Goal: Task Accomplishment & Management: Complete application form

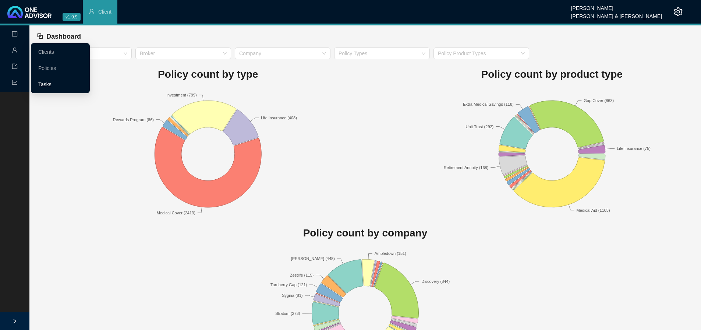
drag, startPoint x: 40, startPoint y: 83, endPoint x: 67, endPoint y: 83, distance: 26.9
click at [40, 83] on link "Tasks" at bounding box center [44, 84] width 13 height 6
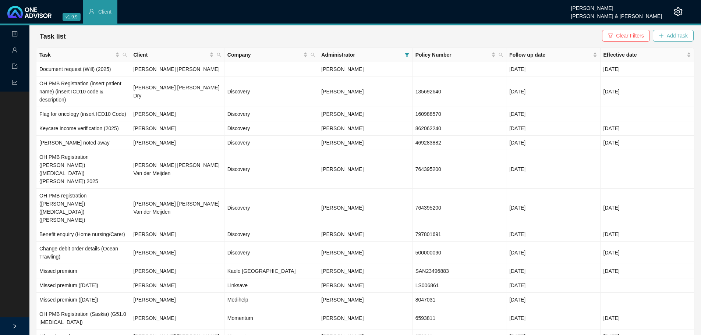
click at [680, 34] on span "Add Task" at bounding box center [677, 36] width 21 height 8
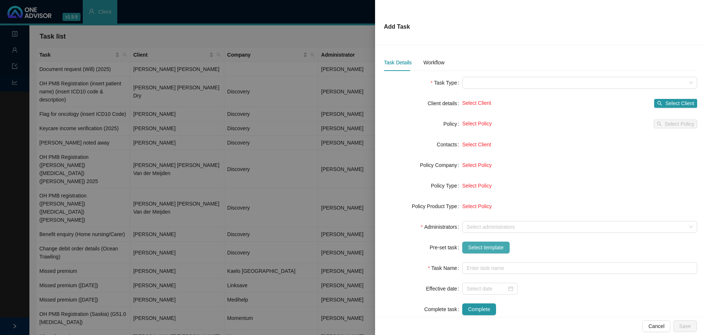
click at [479, 249] on span "Select template" at bounding box center [486, 248] width 36 height 8
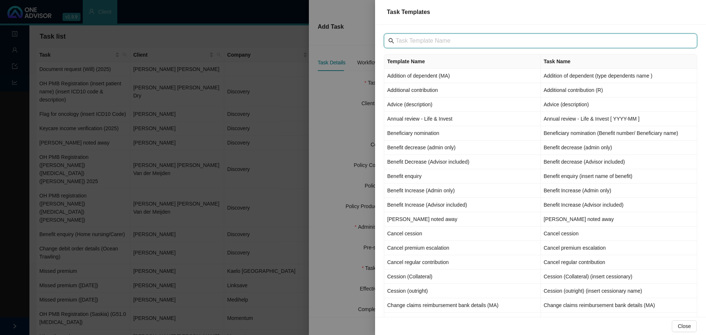
click at [413, 43] on input "text" at bounding box center [541, 40] width 291 height 9
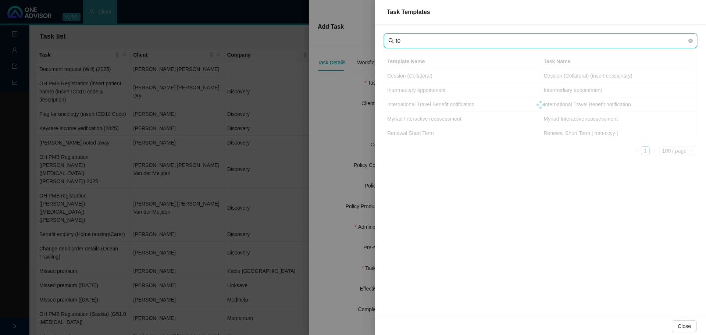
type input "t"
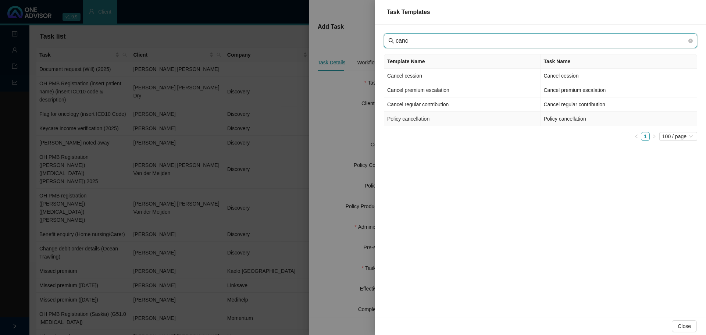
type input "canc"
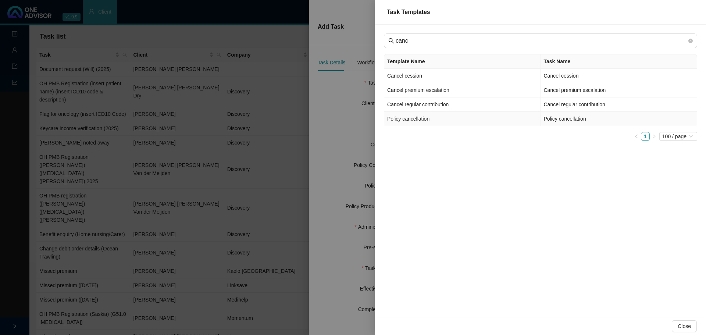
click at [423, 119] on td "Policy cancellation" at bounding box center [462, 119] width 157 height 14
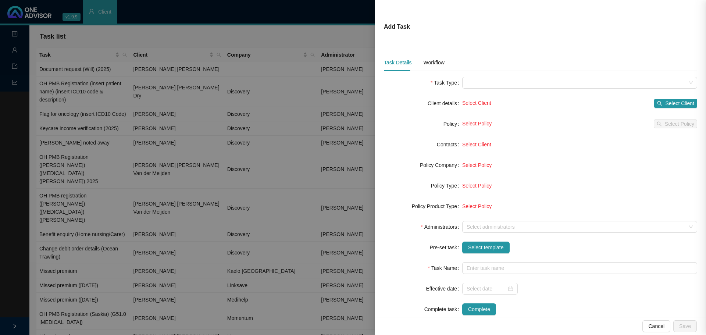
type input "Policy cancellation"
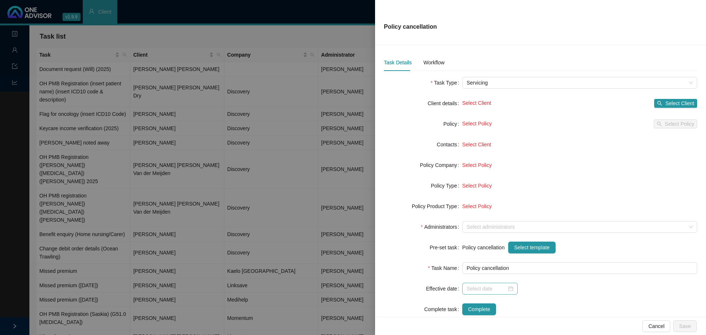
click at [512, 290] on div at bounding box center [490, 289] width 56 height 12
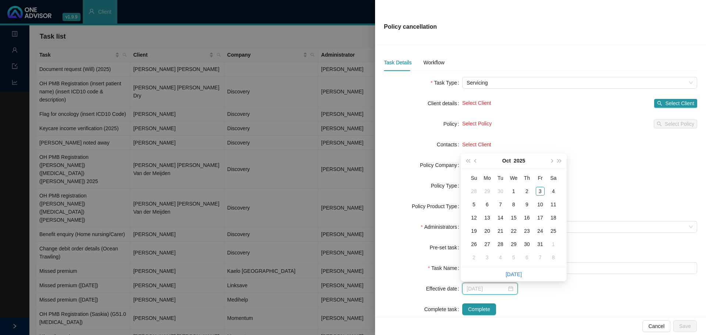
type input "[DATE]"
click at [513, 188] on div "1" at bounding box center [514, 191] width 9 height 9
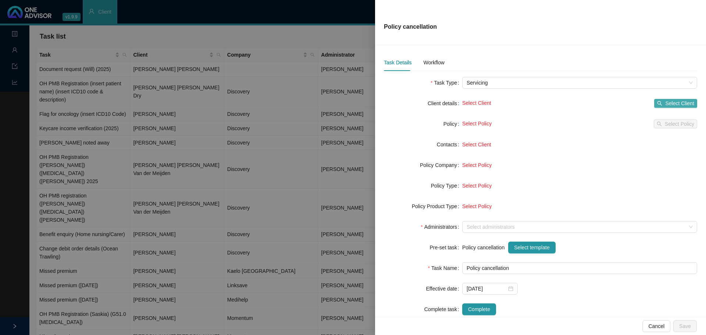
click at [669, 105] on span "Select Client" at bounding box center [680, 103] width 29 height 8
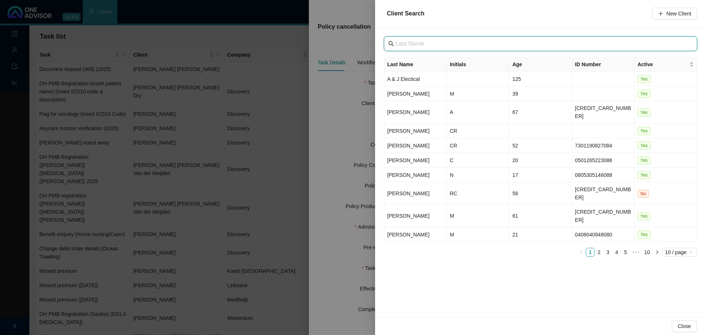
click at [410, 45] on input "text" at bounding box center [541, 43] width 291 height 9
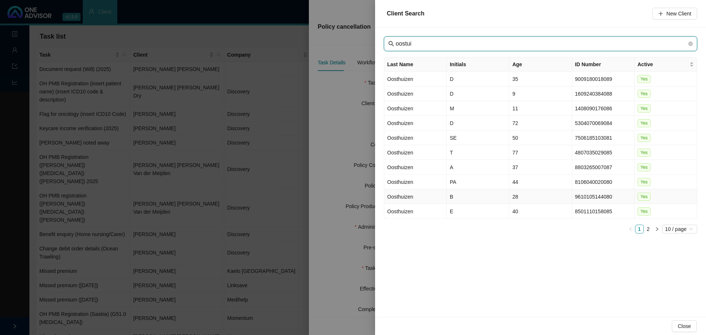
type input "oostui"
click at [423, 192] on td "Oosthuizen" at bounding box center [415, 196] width 63 height 15
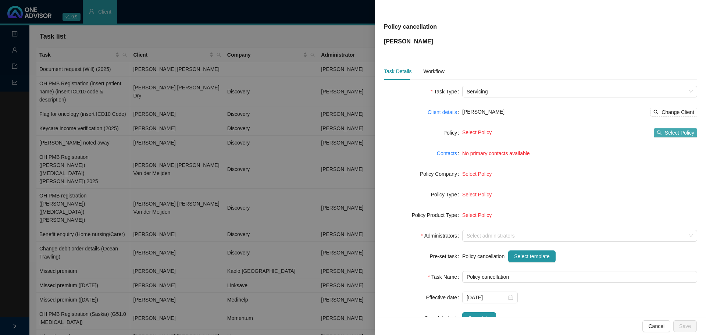
click at [665, 133] on span "Select Policy" at bounding box center [679, 133] width 29 height 8
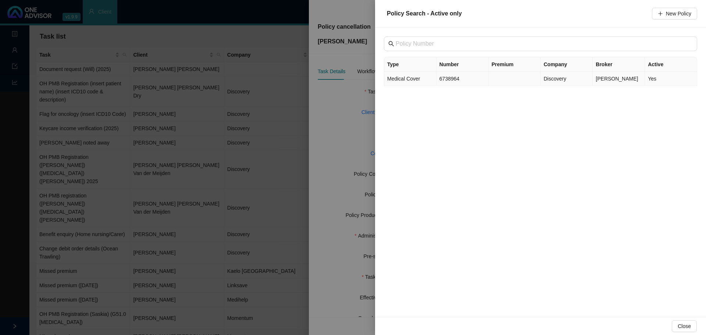
click at [423, 80] on td "Medical Cover" at bounding box center [410, 79] width 52 height 14
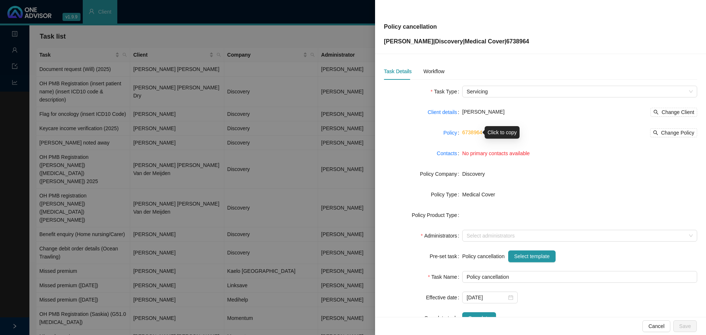
click at [468, 131] on link "6738964" at bounding box center [472, 133] width 20 height 6
click at [448, 132] on link "Policy" at bounding box center [451, 133] width 14 height 8
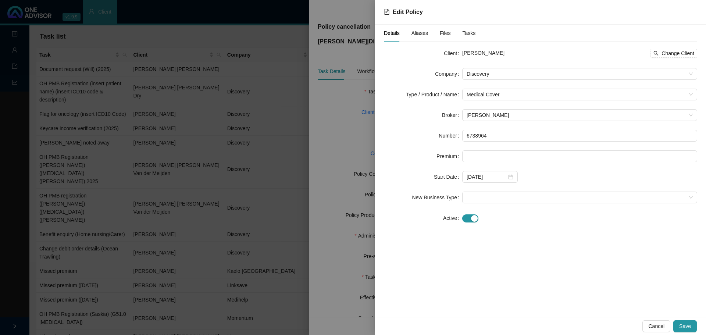
click at [416, 35] on span "Aliases" at bounding box center [420, 33] width 17 height 5
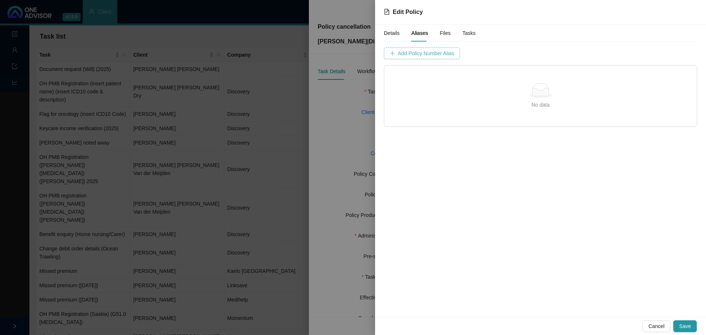
click at [415, 53] on span "Add Policy Number Alias" at bounding box center [426, 53] width 56 height 8
type input "6738964"
click at [582, 55] on span "Add Policy Number Alias" at bounding box center [610, 53] width 56 height 8
click at [395, 33] on span "Details" at bounding box center [392, 33] width 16 height 5
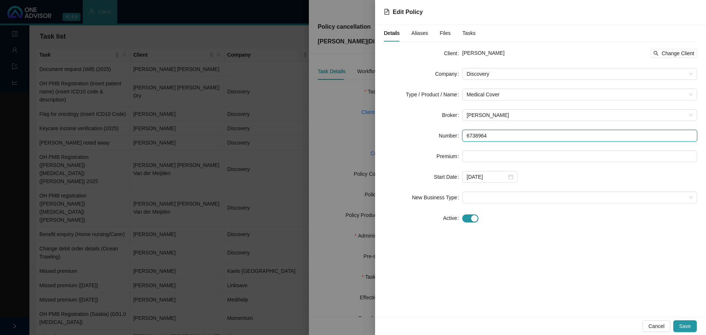
drag, startPoint x: 484, startPoint y: 138, endPoint x: 390, endPoint y: 129, distance: 93.9
click at [391, 129] on form "Client [PERSON_NAME] Change Client Company Discovery Type / Product / Name Medi…" at bounding box center [540, 135] width 313 height 177
paste input "30"
type input "673896430"
click at [484, 251] on div "Details Aliases Files Tasks Client [PERSON_NAME] Change Client Company Discover…" at bounding box center [540, 171] width 331 height 293
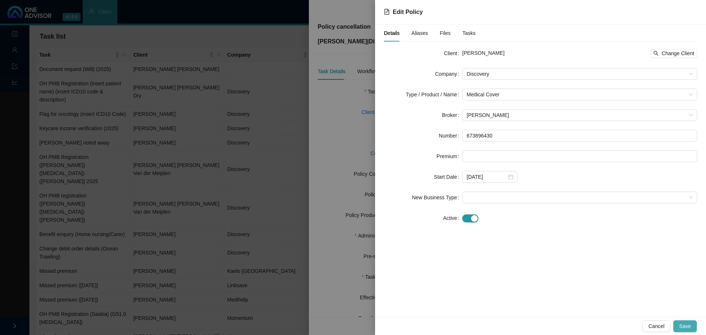
click at [684, 325] on span "Save" at bounding box center [686, 326] width 12 height 8
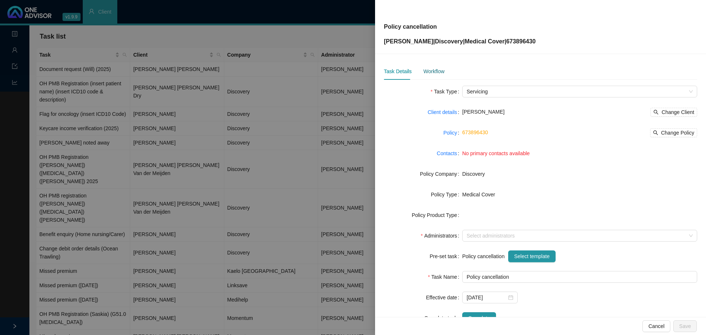
click at [438, 72] on div "Workflow" at bounding box center [433, 71] width 21 height 8
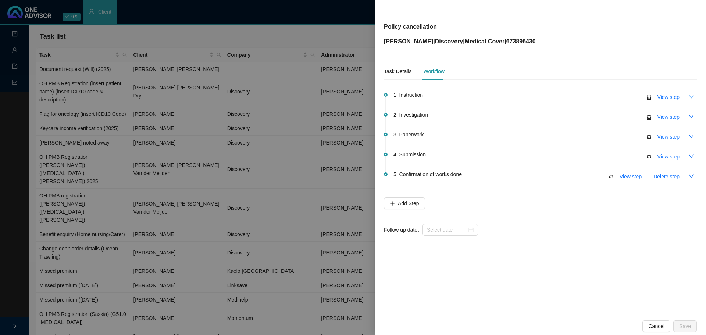
click at [689, 96] on icon "down" at bounding box center [692, 97] width 6 height 6
click at [668, 97] on span "View step" at bounding box center [669, 97] width 22 height 8
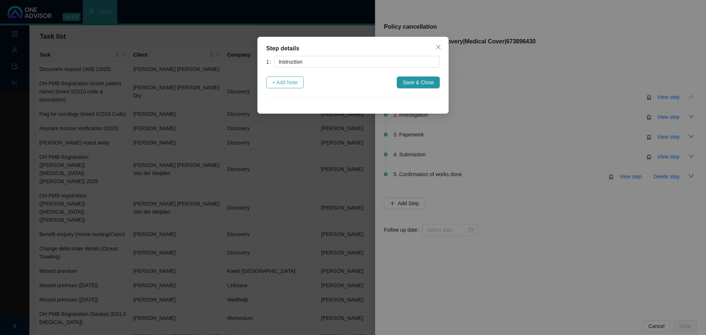
click at [275, 82] on span "+ Add Note" at bounding box center [285, 82] width 26 height 8
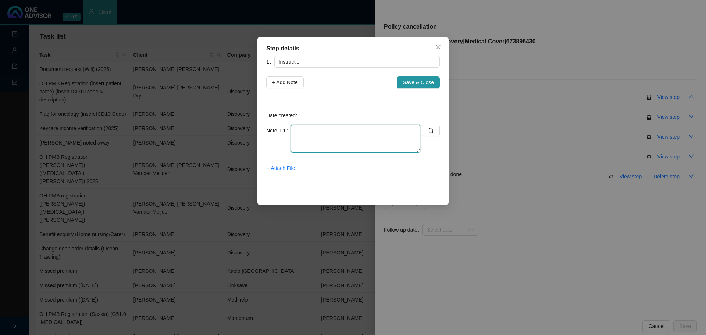
click at [317, 134] on textarea at bounding box center [356, 139] width 130 height 28
click at [371, 149] on textarea "Member upset about income verification process that was not complete (member di…" at bounding box center [356, 139] width 130 height 28
type textarea "Member upset about income verification process that was not complete (member di…"
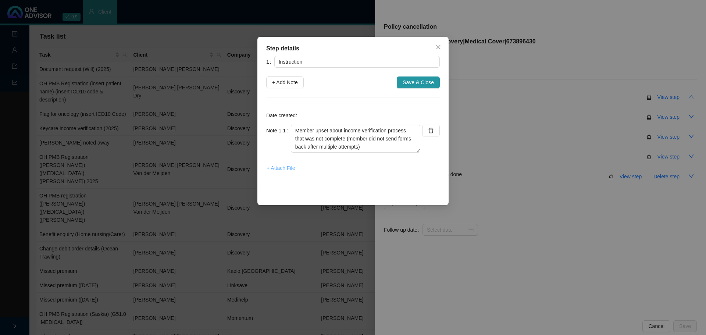
click at [276, 167] on span "+ Attach File" at bounding box center [281, 168] width 28 height 8
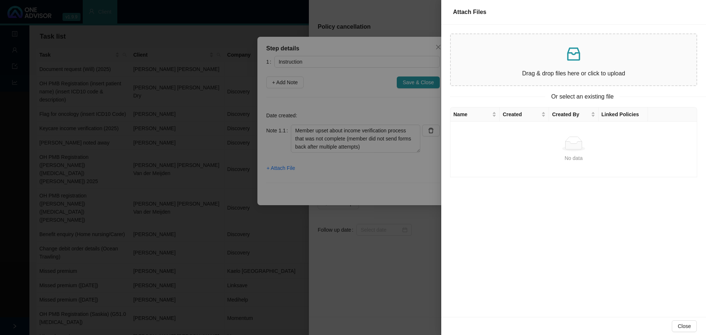
click at [557, 65] on div "Drag & drop files here or click to upload" at bounding box center [574, 59] width 234 height 39
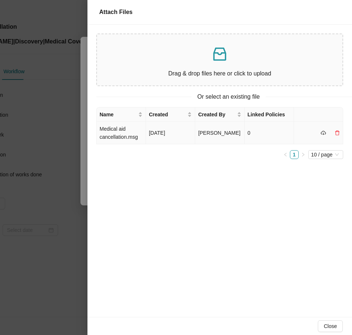
click at [121, 135] on td "Medical aid cancellation.msg" at bounding box center [121, 133] width 49 height 22
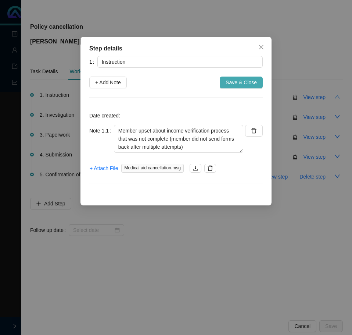
click at [237, 84] on span "Save & Close" at bounding box center [241, 82] width 31 height 8
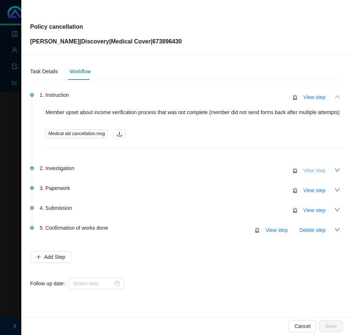
click at [313, 171] on span "View step" at bounding box center [315, 170] width 22 height 8
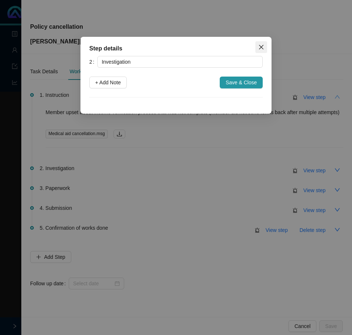
click at [262, 48] on icon "close" at bounding box center [261, 47] width 4 height 4
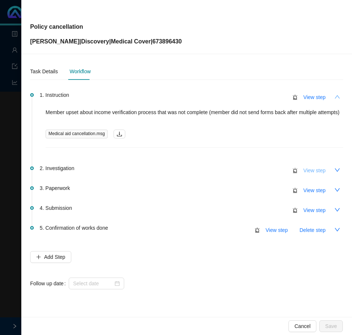
click at [319, 169] on span "View step" at bounding box center [315, 170] width 22 height 8
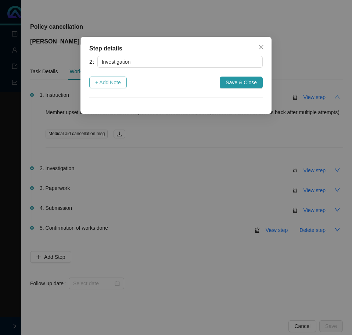
click at [110, 81] on span "+ Add Note" at bounding box center [108, 82] width 26 height 8
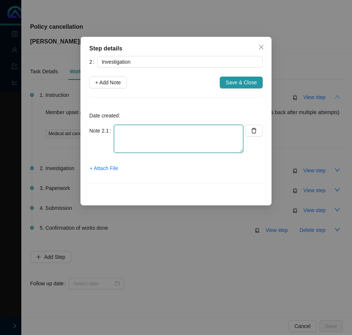
click at [124, 137] on textarea at bounding box center [179, 139] width 130 height 28
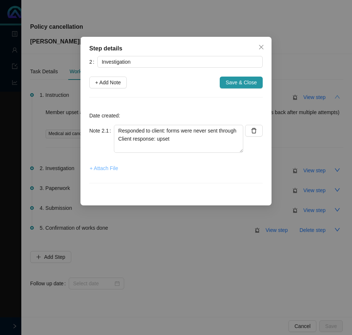
click at [98, 167] on span "+ Attach File" at bounding box center [104, 168] width 28 height 8
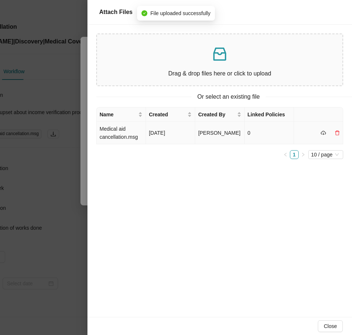
click at [128, 133] on td "Medical aid cancellation.msg" at bounding box center [121, 133] width 49 height 22
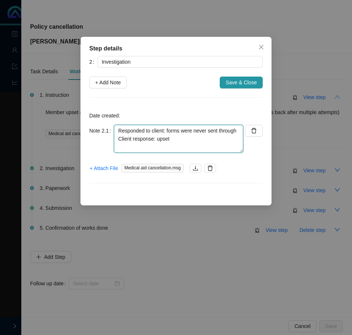
click at [170, 138] on textarea "Responded to client: forms were never sent through Client response: upset" at bounding box center [179, 139] width 130 height 28
drag, startPoint x: 207, startPoint y: 136, endPoint x: 216, endPoint y: 134, distance: 9.3
click at [207, 136] on textarea "Responded to client: forms were never sent through Client response: cancel imme…" at bounding box center [179, 139] width 130 height 28
drag, startPoint x: 164, startPoint y: 148, endPoint x: 107, endPoint y: 124, distance: 62.5
click at [107, 124] on div "Date created: Note 2.1 Responded to client: forms were never sent through Clien…" at bounding box center [176, 149] width 174 height 86
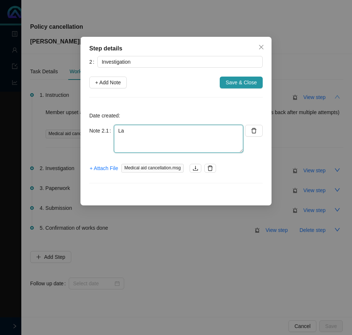
type textarea "L"
type textarea "Em"
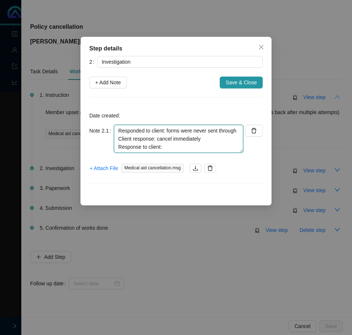
drag, startPoint x: 173, startPoint y: 147, endPoint x: 195, endPoint y: 144, distance: 21.5
click at [175, 147] on textarea "Responded to client: forms were never sent through Client response: cancel imme…" at bounding box center [179, 139] width 130 height 28
click at [170, 145] on textarea "Responded to client: forms were never sent through Client response: cancel imme…" at bounding box center [179, 139] width 130 height 28
click at [181, 146] on textarea "Responded to client: forms were never sent through Client response: cancel imme…" at bounding box center [179, 139] width 130 height 28
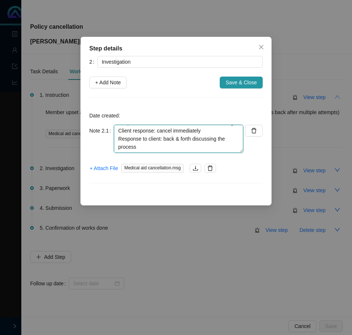
click at [145, 149] on textarea "Responded to client: forms were never sent through Client response: cancel imme…" at bounding box center [179, 139] width 130 height 28
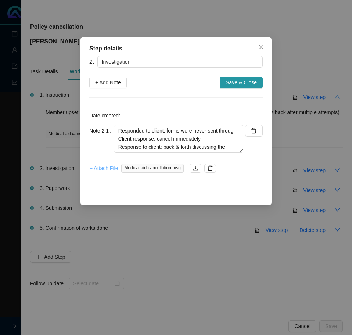
click at [106, 167] on span "+ Attach File" at bounding box center [104, 168] width 28 height 8
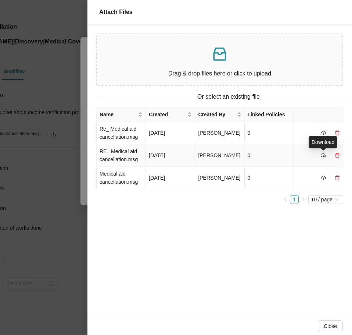
click at [324, 154] on icon "cloud-download" at bounding box center [323, 155] width 5 height 5
click at [323, 134] on icon "cloud-download" at bounding box center [323, 132] width 5 height 5
drag, startPoint x: 60, startPoint y: 200, endPoint x: 69, endPoint y: 199, distance: 8.6
click at [60, 200] on div at bounding box center [176, 167] width 352 height 335
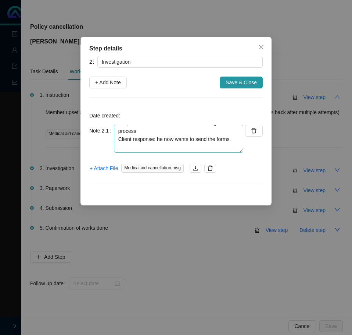
scroll to position [37, 0]
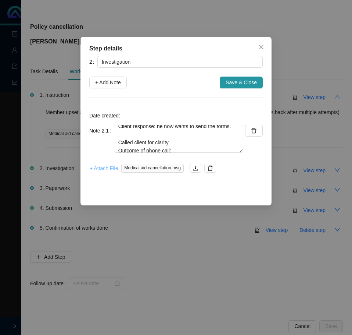
click at [111, 169] on span "+ Attach File" at bounding box center [104, 168] width 28 height 8
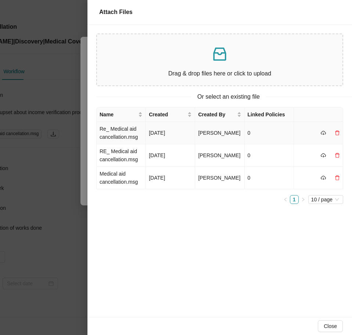
click at [121, 134] on td "Re_ Medical aid cancellation.msg" at bounding box center [121, 133] width 49 height 22
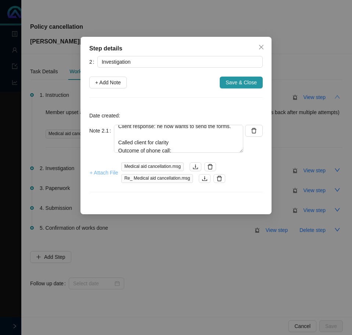
click at [99, 170] on span "+ Attach File" at bounding box center [104, 173] width 28 height 8
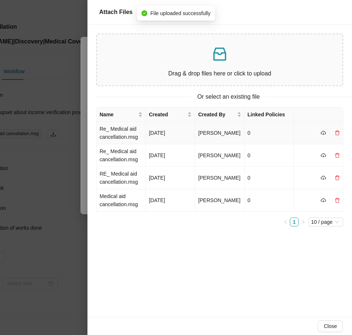
drag, startPoint x: 130, startPoint y: 131, endPoint x: 223, endPoint y: 130, distance: 92.7
click at [130, 131] on td "Re_ Medical aid cancellation.msg" at bounding box center [121, 133] width 49 height 22
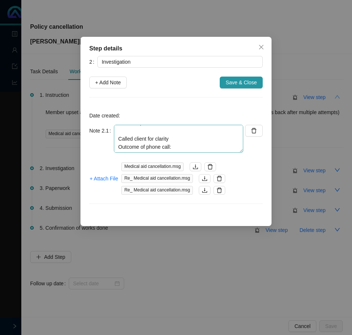
scroll to position [57, 0]
click at [182, 136] on textarea "Responded to client: forms were never sent through Client response: cancel imme…" at bounding box center [179, 139] width 130 height 28
paste textarea "- Cancellation will be done (I have already submitted the cancellation to Disco…"
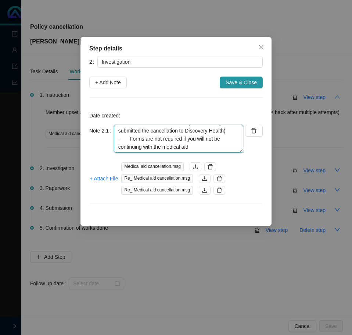
scroll to position [72, 0]
click at [125, 132] on textarea "Responded to client: forms were never sent through Client response: cancel imme…" at bounding box center [179, 139] width 130 height 28
click at [130, 132] on textarea "Responded to client: forms were never sent through Client response: cancel imme…" at bounding box center [179, 139] width 130 height 28
click at [130, 146] on textarea "Responded to client: forms were never sent through Client response: cancel imme…" at bounding box center [179, 139] width 130 height 28
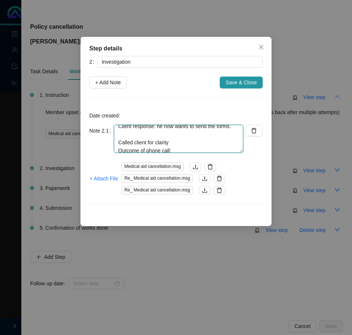
scroll to position [52, 0]
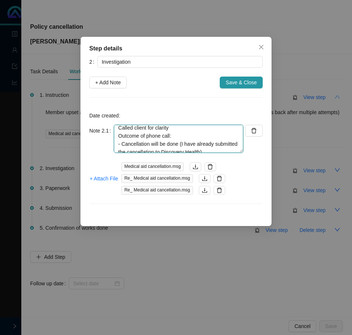
drag, startPoint x: 173, startPoint y: 135, endPoint x: 188, endPoint y: 134, distance: 15.1
click at [174, 134] on textarea "Responded to client: forms were never sent through Client response: cancel imme…" at bounding box center [179, 139] width 130 height 28
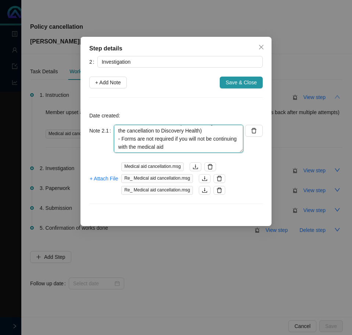
scroll to position [105, 0]
click at [120, 139] on textarea "Responded to client: forms were never sent through Client response: cancel imme…" at bounding box center [179, 139] width 130 height 28
type textarea "Responded to client: forms were never sent through Client response: cancel imme…"
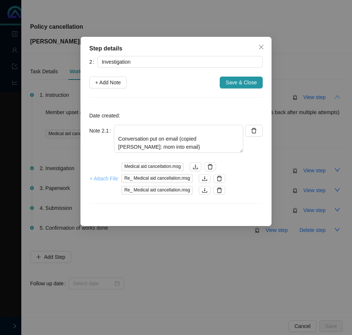
click at [103, 177] on span "+ Attach File" at bounding box center [104, 178] width 28 height 8
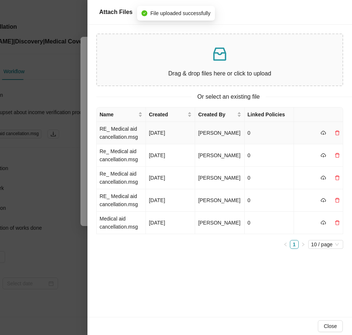
click at [130, 136] on td "RE_ Medical aid cancellation.msg" at bounding box center [121, 133] width 49 height 22
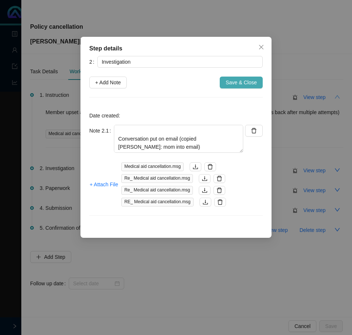
click at [235, 82] on span "Save & Close" at bounding box center [241, 82] width 31 height 8
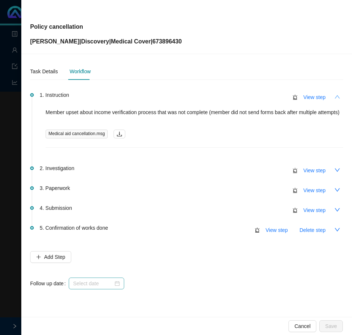
click at [116, 283] on div at bounding box center [96, 283] width 47 height 8
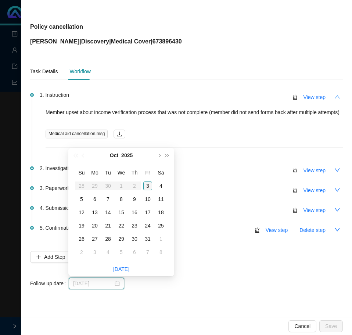
type input "[DATE]"
click at [94, 200] on div "6" at bounding box center [95, 199] width 9 height 9
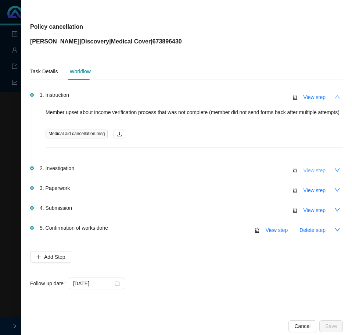
click at [319, 170] on span "View step" at bounding box center [315, 170] width 22 height 8
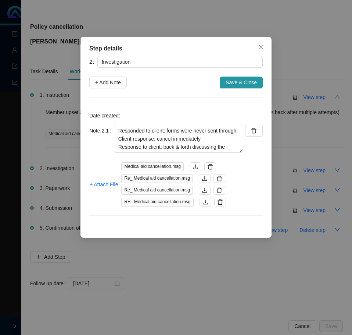
click at [180, 262] on div "Step details 2 Investigation + Add Note Save & Close Date created: Note 2.1 Res…" at bounding box center [176, 167] width 352 height 335
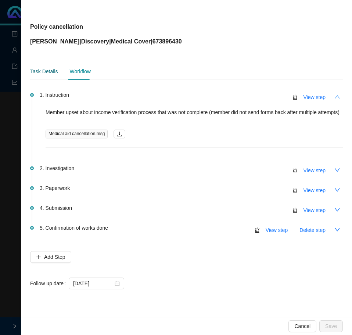
click at [33, 75] on div "Task Details" at bounding box center [44, 71] width 28 height 8
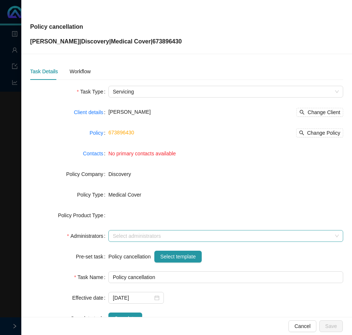
click at [137, 236] on div at bounding box center [222, 236] width 224 height 6
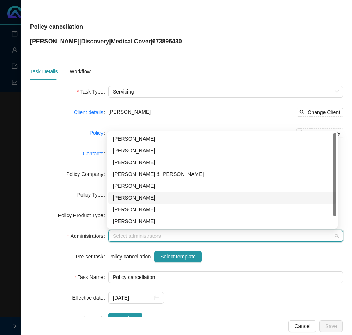
click at [128, 195] on div "[PERSON_NAME]" at bounding box center [222, 198] width 219 height 8
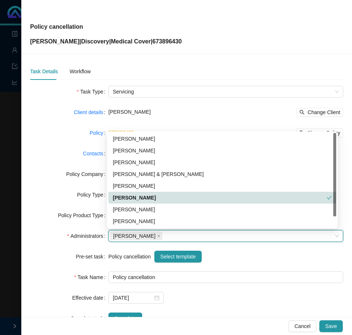
click at [55, 262] on div "Pre-set task" at bounding box center [69, 257] width 78 height 12
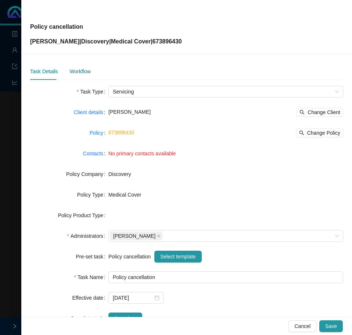
drag, startPoint x: 80, startPoint y: 68, endPoint x: 132, endPoint y: 78, distance: 52.6
click at [80, 68] on div "Workflow" at bounding box center [80, 71] width 21 height 8
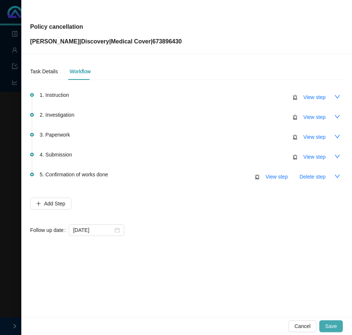
click at [330, 325] on span "Save" at bounding box center [332, 326] width 12 height 8
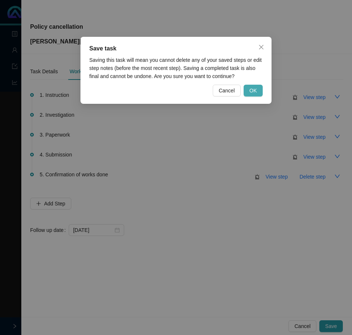
click at [253, 88] on span "OK" at bounding box center [253, 90] width 7 height 8
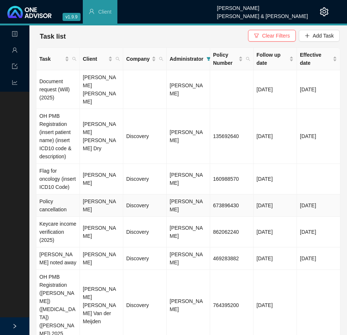
click at [126, 196] on td "Discovery" at bounding box center [144, 205] width 43 height 22
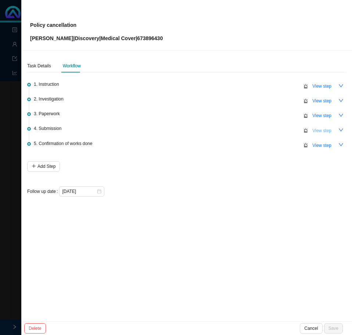
click at [332, 129] on button "View step" at bounding box center [322, 130] width 28 height 10
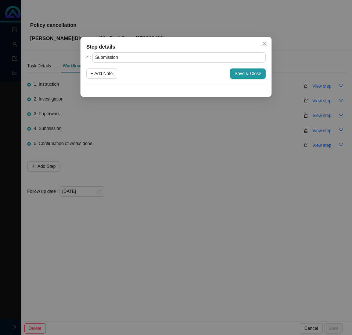
drag, startPoint x: 104, startPoint y: 75, endPoint x: 108, endPoint y: 86, distance: 11.1
click at [104, 75] on span "+ Add Note" at bounding box center [102, 73] width 22 height 7
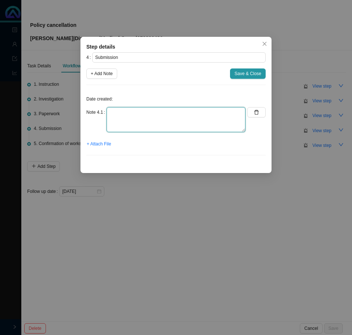
click at [112, 120] on textarea at bounding box center [176, 119] width 139 height 25
type textarea "Submitted cancellation // Autoresponse:"
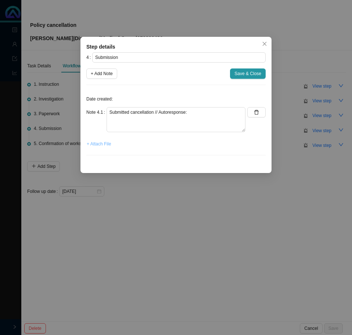
click at [102, 142] on span "+ Attach File" at bounding box center [99, 143] width 24 height 7
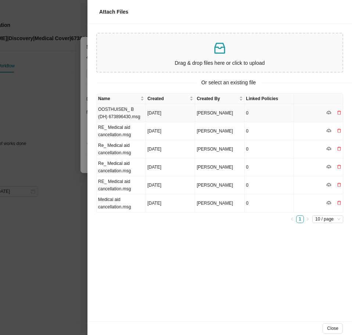
click at [110, 118] on td "OOSTHUISEN_ B (DH) 673896430.msg" at bounding box center [121, 113] width 49 height 18
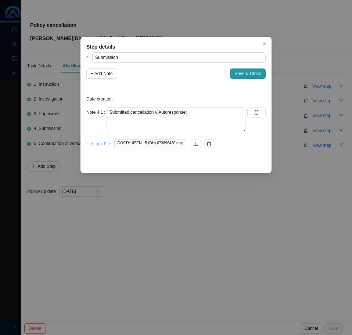
click at [100, 143] on span "+ Attach File" at bounding box center [99, 143] width 24 height 7
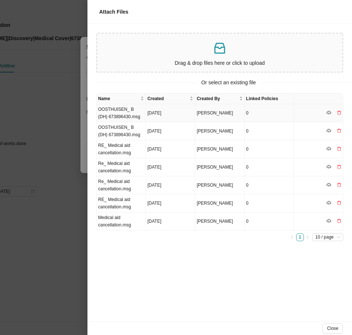
click at [117, 116] on td "OOSTHUISEN_ B (DH) 673896430.msg" at bounding box center [121, 113] width 49 height 18
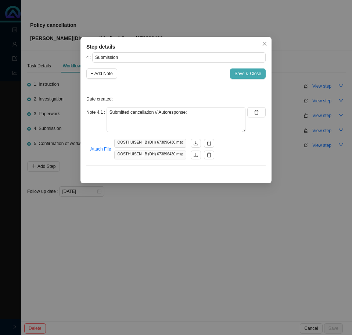
click at [241, 76] on span "Save & Close" at bounding box center [248, 73] width 27 height 7
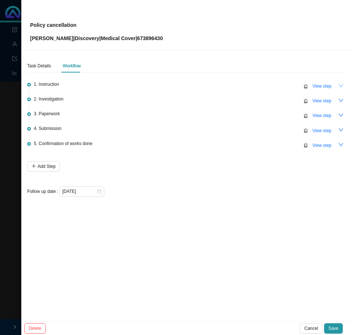
click at [343, 86] on icon "down" at bounding box center [341, 85] width 4 height 3
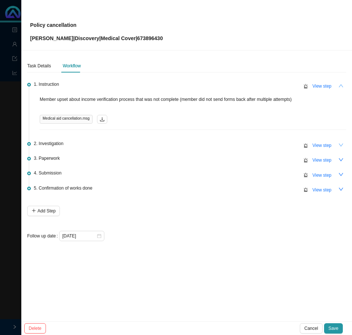
click at [343, 148] on button "button" at bounding box center [341, 145] width 10 height 10
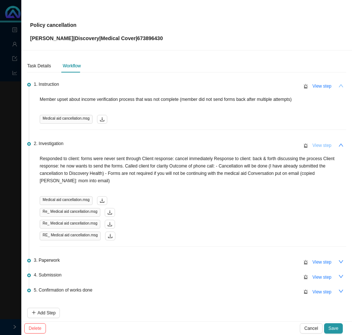
click at [318, 146] on span "View step" at bounding box center [322, 145] width 19 height 7
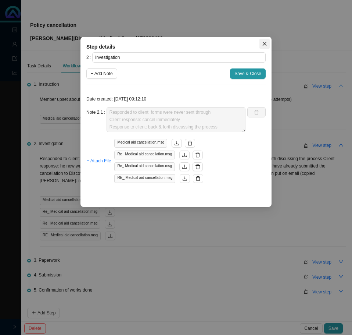
click at [263, 44] on icon "close" at bounding box center [264, 43] width 5 height 5
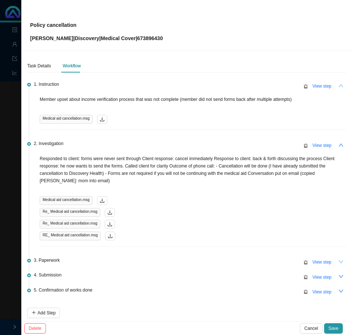
click at [339, 263] on icon "down" at bounding box center [341, 261] width 5 height 5
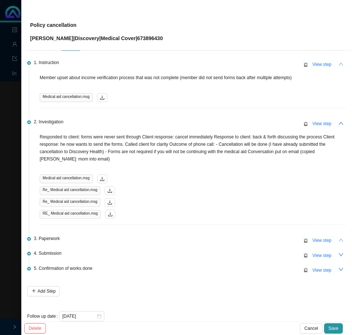
scroll to position [32, 0]
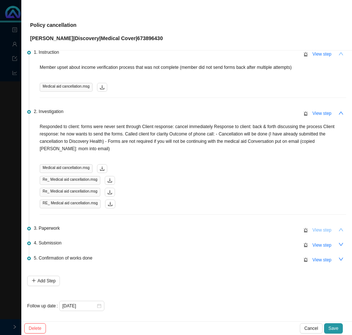
click at [317, 230] on span "View step" at bounding box center [322, 229] width 19 height 7
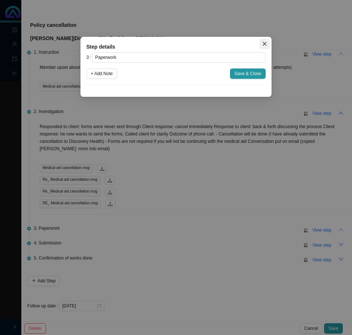
click at [264, 44] on icon "close" at bounding box center [264, 43] width 5 height 5
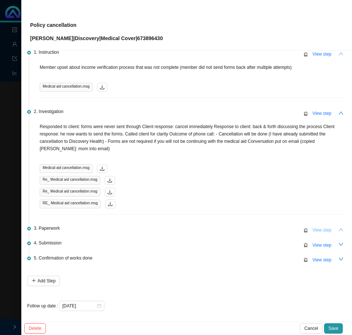
click at [313, 229] on span "View step" at bounding box center [322, 229] width 19 height 7
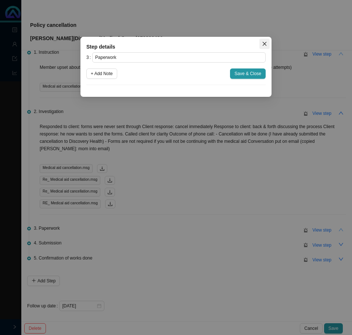
click at [264, 44] on icon "close" at bounding box center [264, 43] width 5 height 5
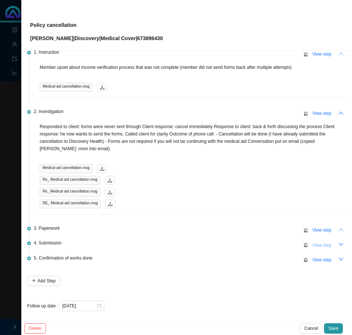
click at [324, 242] on span "View step" at bounding box center [322, 244] width 19 height 7
type input "Submission"
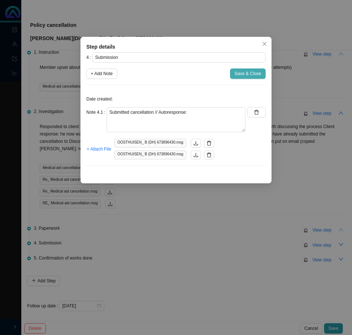
click at [248, 73] on span "Save & Close" at bounding box center [248, 73] width 27 height 7
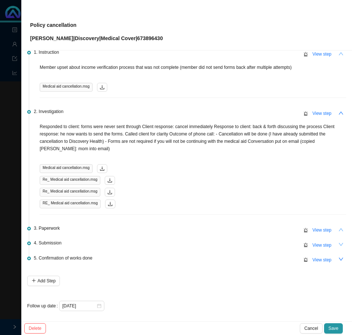
click at [339, 243] on icon "down" at bounding box center [341, 244] width 4 height 3
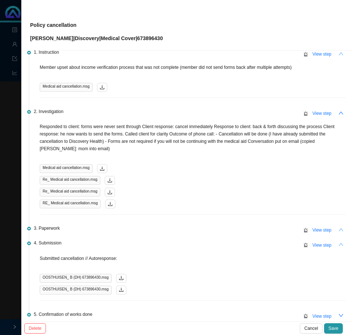
click at [126, 256] on p "Submitted cancellation // Autoresponse:" at bounding box center [193, 258] width 307 height 7
click at [320, 243] on span "View step" at bounding box center [322, 244] width 19 height 7
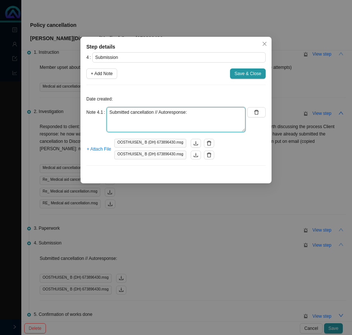
click at [196, 113] on textarea "Submitted cancellation // Autoresponse:" at bounding box center [176, 119] width 139 height 25
paste textarea "11514066204"
click at [169, 112] on textarea "Submitted cancellation // Autoresponse: 11514066204" at bounding box center [176, 119] width 139 height 25
click at [194, 117] on textarea "Submitted cancellation // Autoreply ref number: 11514066204" at bounding box center [176, 119] width 139 height 25
type textarea "Submitted cancellation // Autoreply ref number: 11514066204"
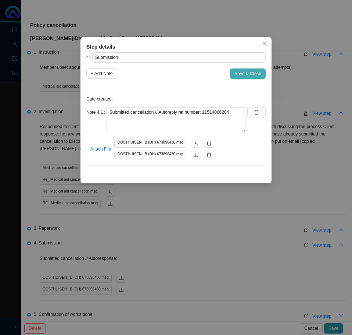
click at [251, 76] on span "Save & Close" at bounding box center [248, 73] width 27 height 7
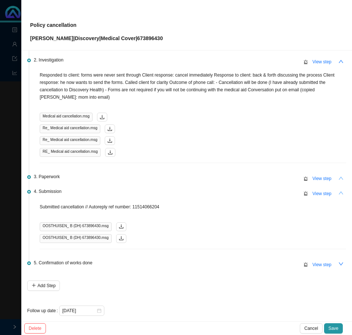
scroll to position [88, 0]
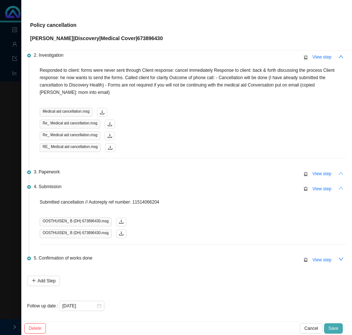
click at [337, 329] on span "Save" at bounding box center [334, 328] width 10 height 7
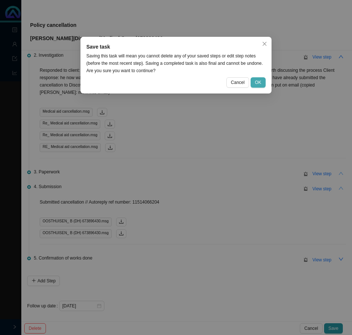
click at [255, 81] on span "OK" at bounding box center [258, 82] width 6 height 7
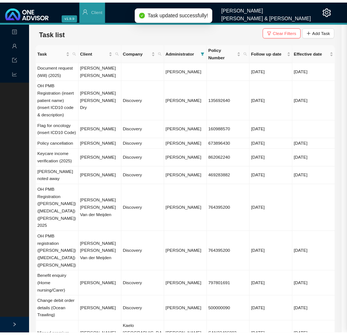
scroll to position [0, 0]
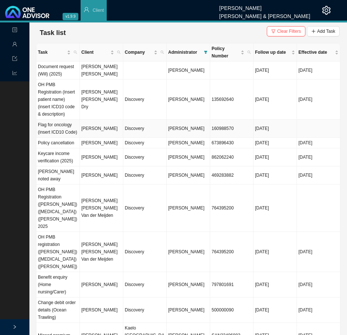
click at [108, 129] on td "[PERSON_NAME]" at bounding box center [101, 129] width 43 height 18
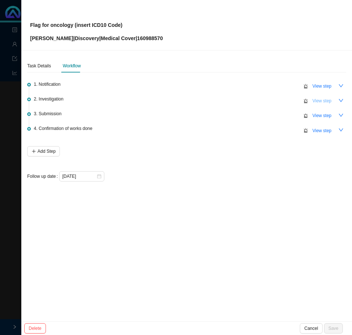
click at [320, 100] on span "View step" at bounding box center [322, 100] width 19 height 7
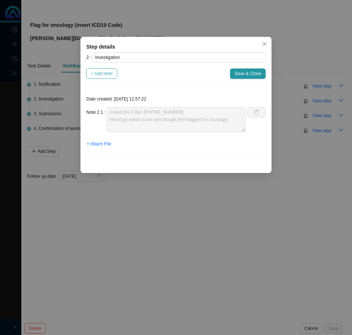
click at [98, 72] on span "+ Add Note" at bounding box center [102, 73] width 22 height 7
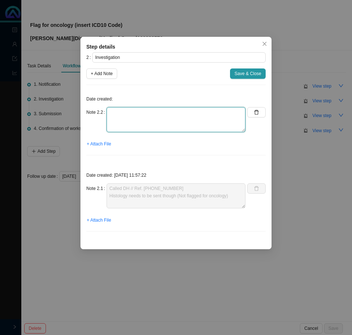
click at [116, 116] on textarea at bounding box center [176, 119] width 139 height 25
type textarea "Asked [PERSON_NAME] to get the histology"
click at [263, 45] on icon "close" at bounding box center [264, 43] width 5 height 5
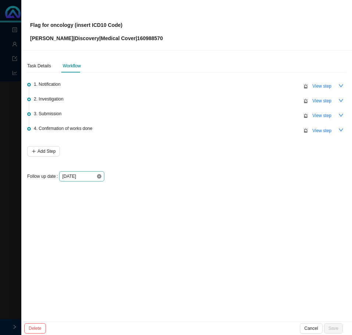
click at [102, 177] on icon "close-circle" at bounding box center [99, 176] width 4 height 4
click at [101, 175] on div at bounding box center [81, 176] width 39 height 7
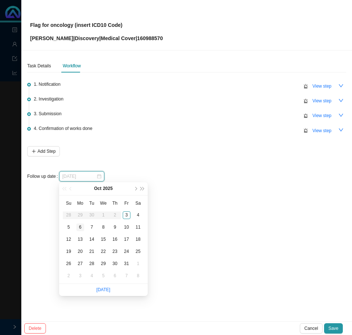
type input "[DATE]"
click at [79, 228] on div "6" at bounding box center [81, 227] width 8 height 8
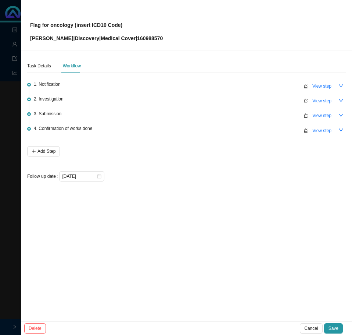
click at [205, 220] on div "Task Details Workflow 1. Notification View step 2. Investigation View step 3. S…" at bounding box center [186, 185] width 331 height 271
click at [334, 329] on span "Save" at bounding box center [334, 328] width 10 height 7
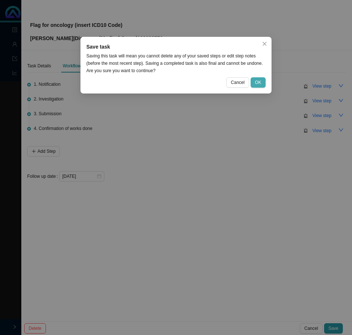
click at [260, 82] on span "OK" at bounding box center [258, 82] width 6 height 7
